Goal: Task Accomplishment & Management: Use online tool/utility

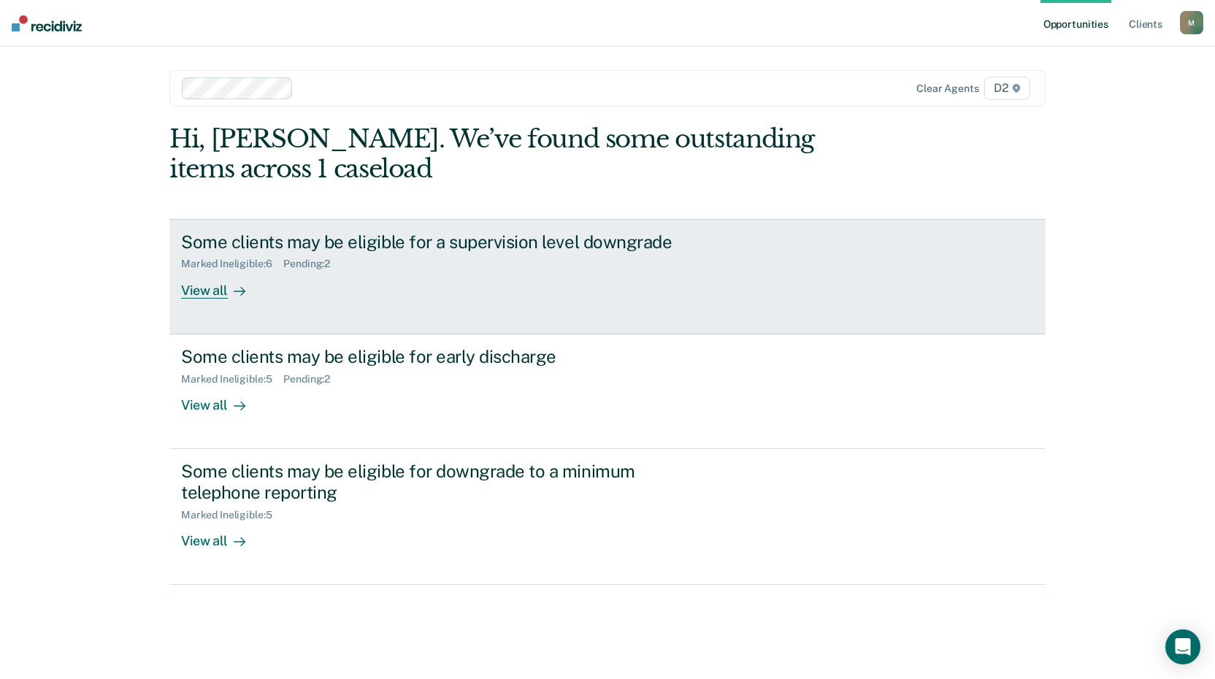
click at [201, 291] on div "View all" at bounding box center [222, 284] width 82 height 28
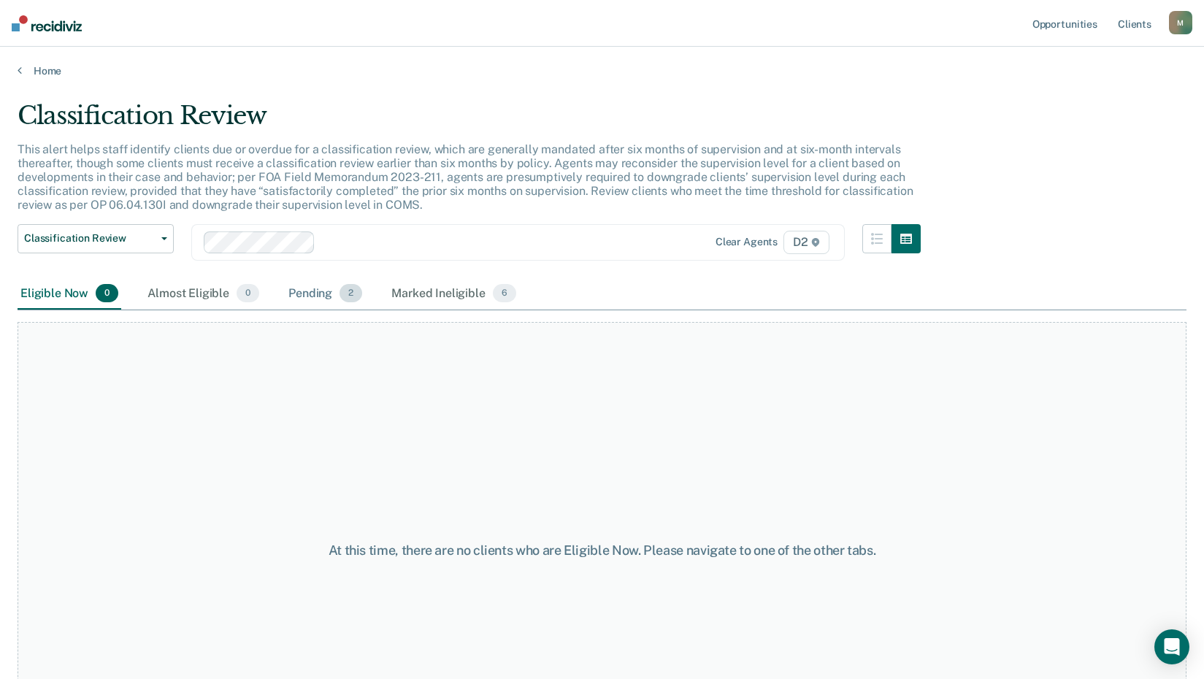
click at [305, 291] on div "Pending 2" at bounding box center [326, 294] width 80 height 32
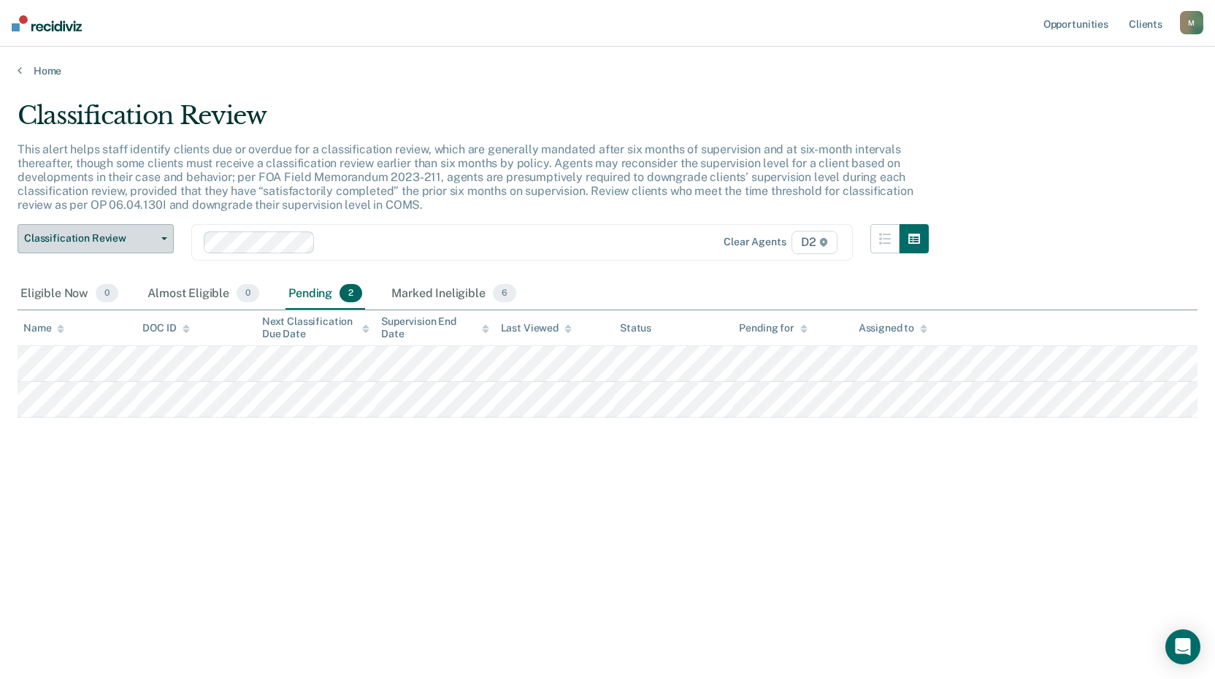
click at [123, 230] on button "Classification Review" at bounding box center [96, 238] width 156 height 29
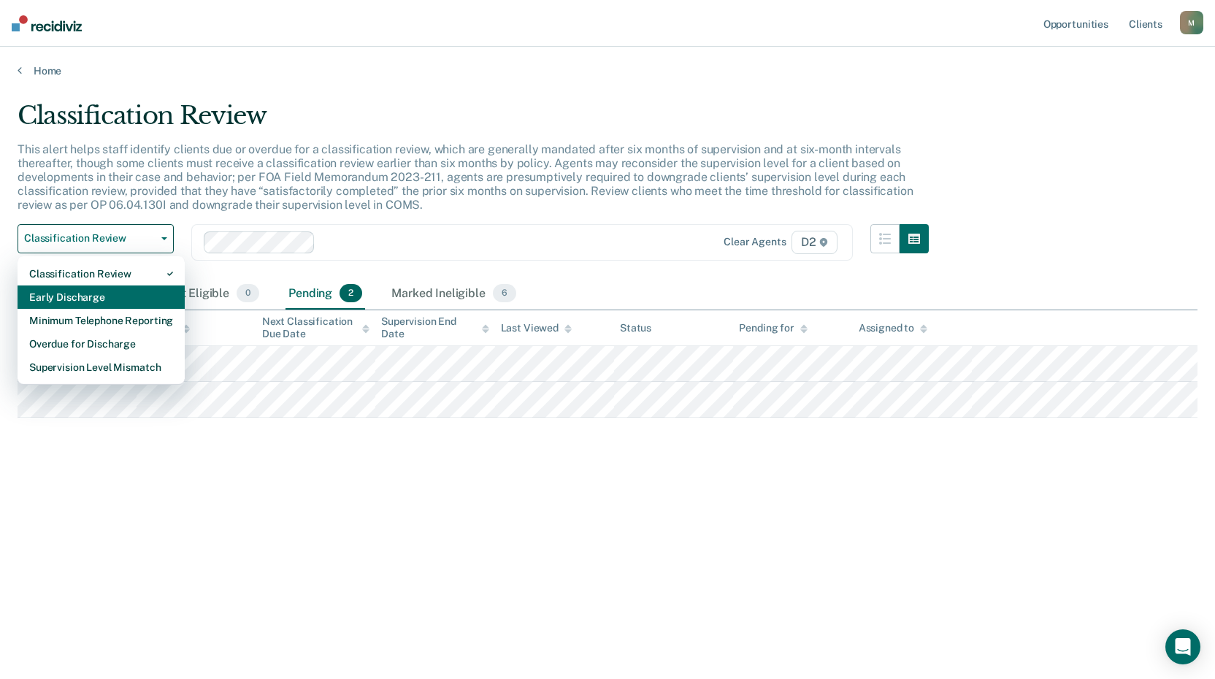
click at [129, 291] on div "Early Discharge" at bounding box center [101, 297] width 144 height 23
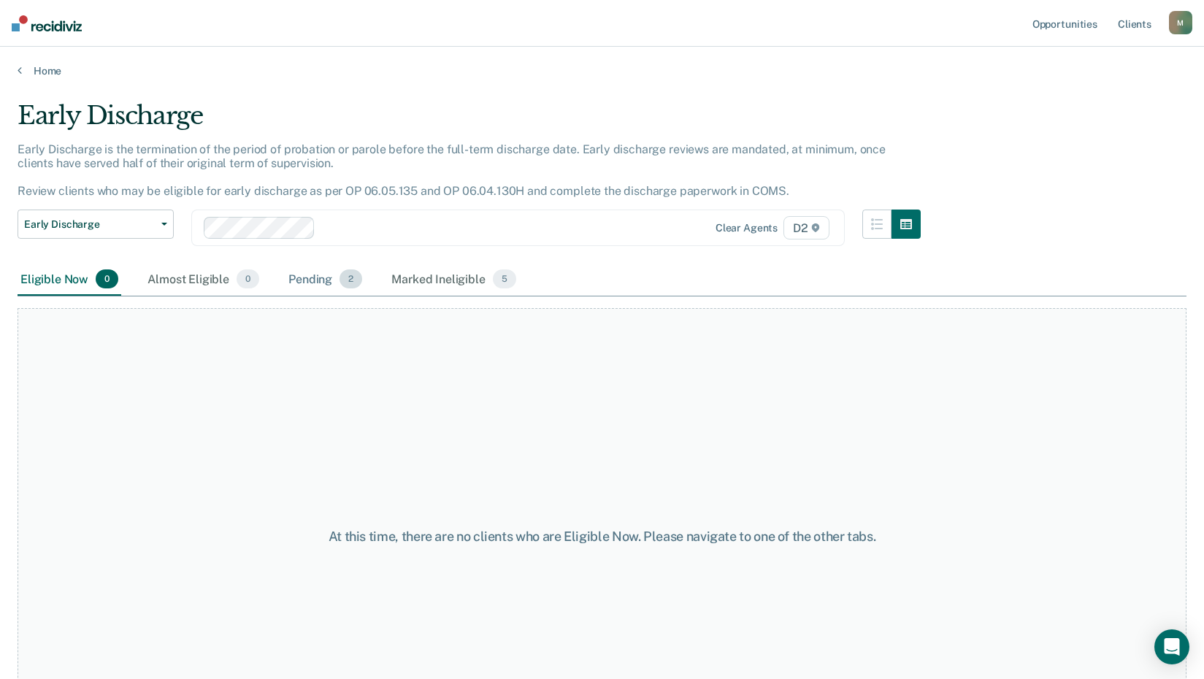
click at [313, 279] on div "Pending 2" at bounding box center [326, 280] width 80 height 32
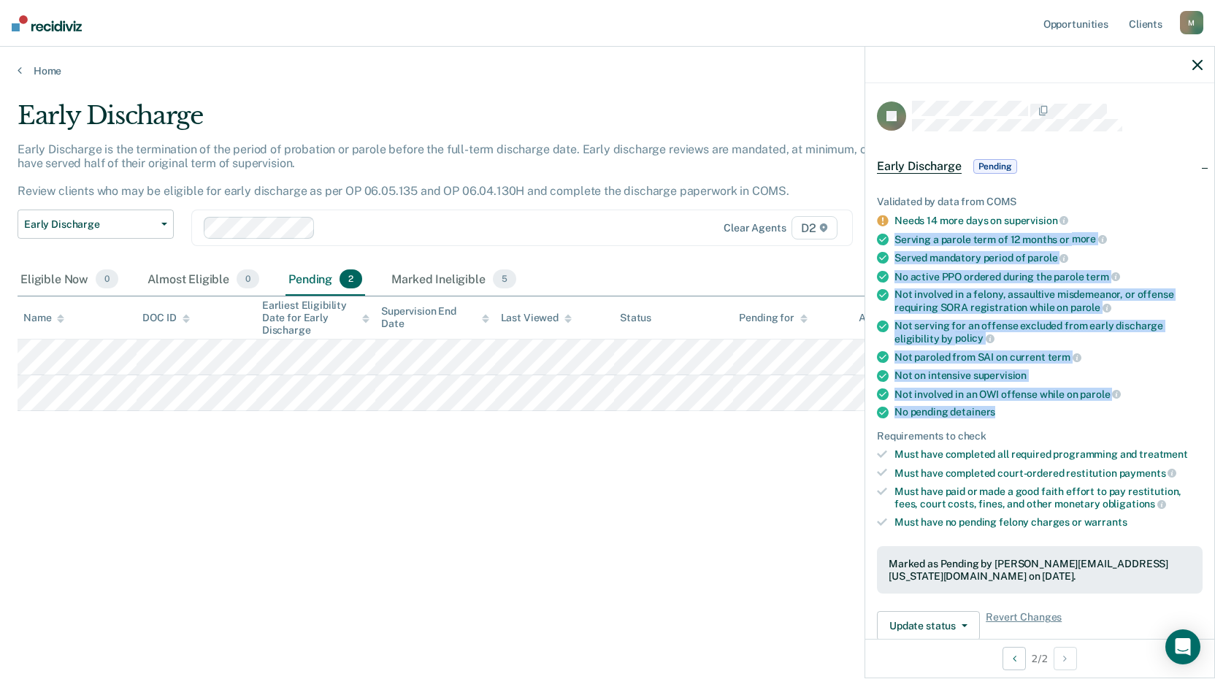
drag, startPoint x: 997, startPoint y: 410, endPoint x: 887, endPoint y: 238, distance: 204.4
click at [887, 238] on ul "Validated by data from COMS Needs 14 more days on supervision Serving a parole …" at bounding box center [1040, 362] width 326 height 333
drag, startPoint x: 887, startPoint y: 238, endPoint x: 939, endPoint y: 233, distance: 52.8
click at [1196, 62] on icon "button" at bounding box center [1197, 65] width 10 height 10
